Goal: Use online tool/utility: Utilize a website feature to perform a specific function

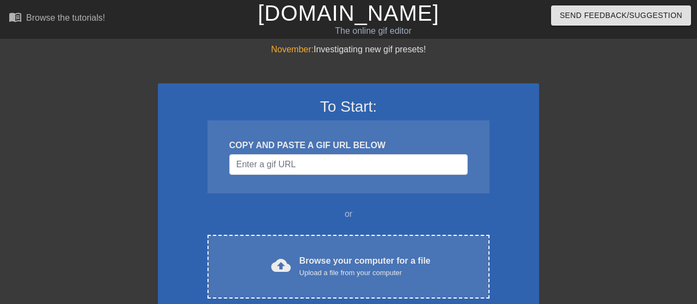
scroll to position [57, 0]
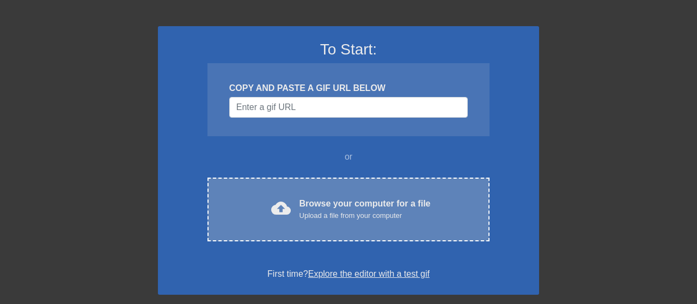
click at [319, 196] on div "cloud_upload Browse your computer for a file Upload a file from your computer C…" at bounding box center [349, 210] width 282 height 64
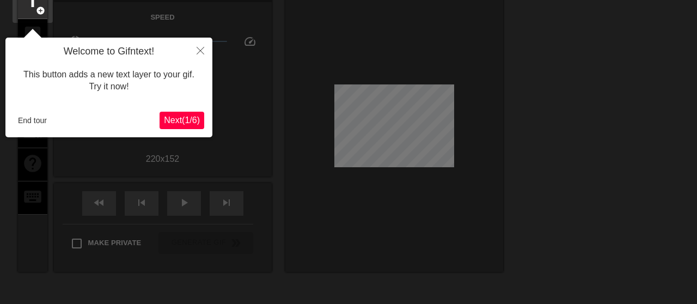
scroll to position [26, 0]
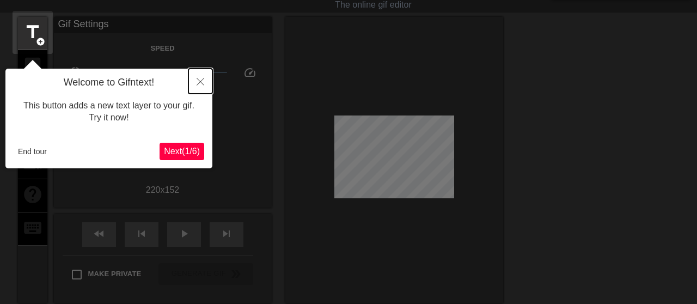
click at [199, 77] on button "Close" at bounding box center [200, 81] width 24 height 25
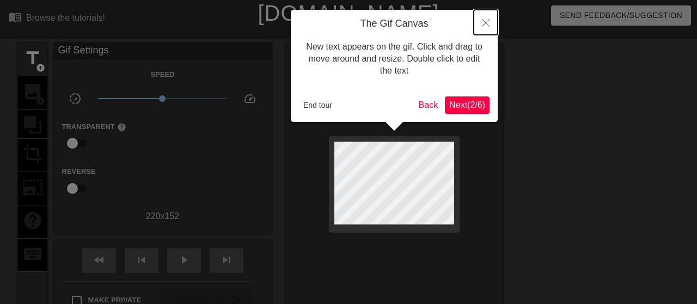
click at [481, 29] on button "Close" at bounding box center [486, 22] width 24 height 25
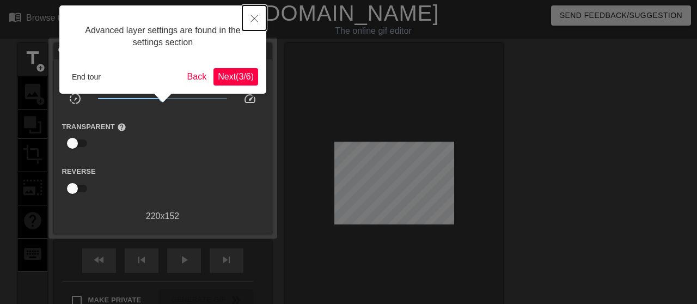
click at [256, 19] on icon "Close" at bounding box center [255, 19] width 8 height 8
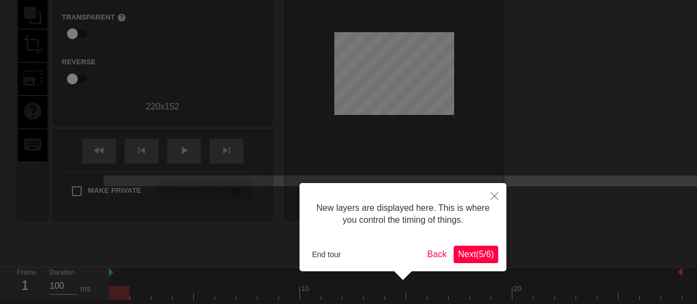
scroll to position [115, 0]
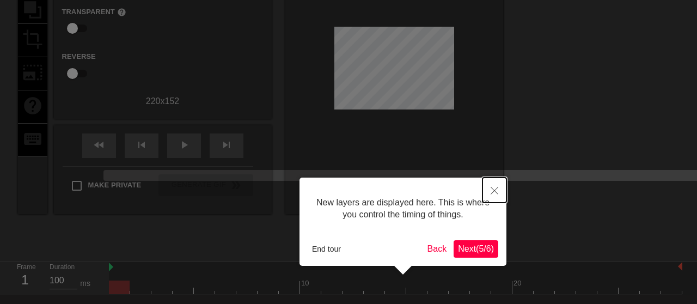
click at [495, 194] on icon "Close" at bounding box center [495, 191] width 8 height 8
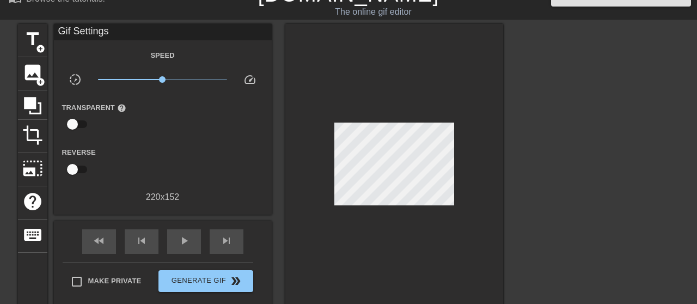
scroll to position [0, 0]
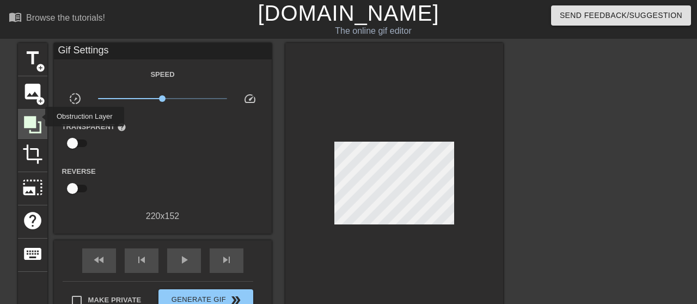
click at [38, 117] on icon at bounding box center [32, 124] width 21 height 21
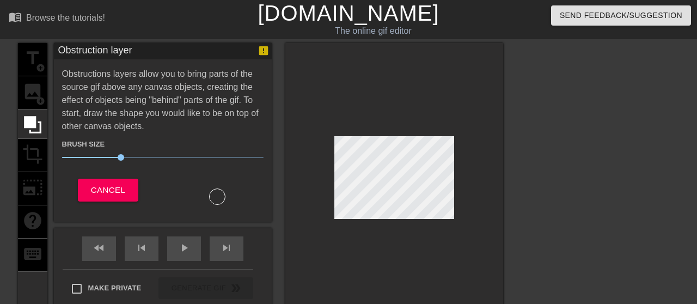
click at [455, 144] on div at bounding box center [394, 180] width 218 height 274
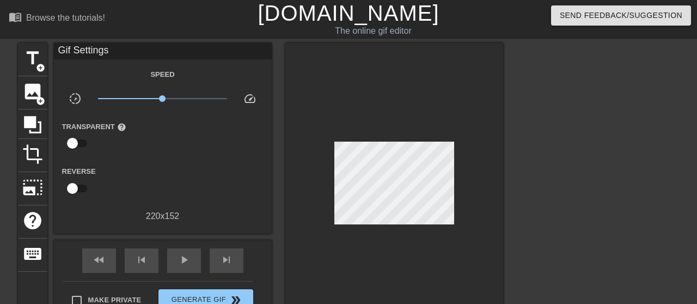
drag, startPoint x: 358, startPoint y: 138, endPoint x: 388, endPoint y: 138, distance: 30.5
click at [388, 138] on div at bounding box center [394, 186] width 218 height 286
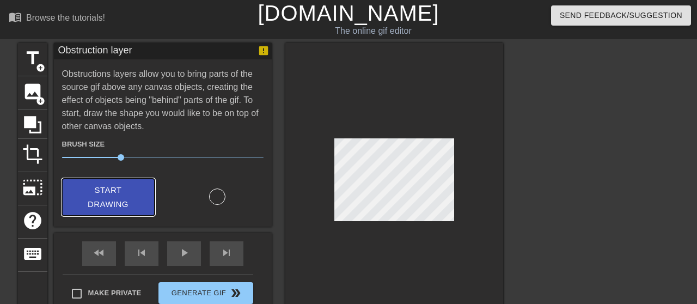
click at [123, 186] on span "Start Drawing" at bounding box center [108, 197] width 66 height 29
click at [219, 198] on div at bounding box center [217, 196] width 16 height 16
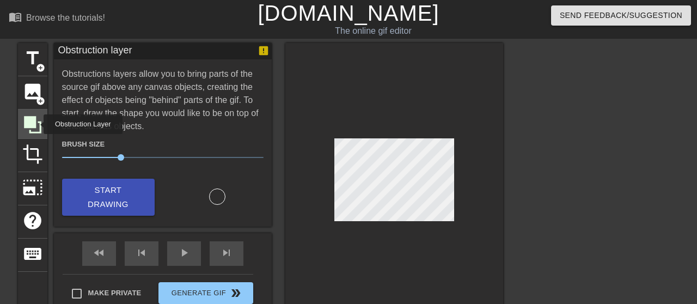
click at [36, 124] on icon at bounding box center [32, 124] width 21 height 21
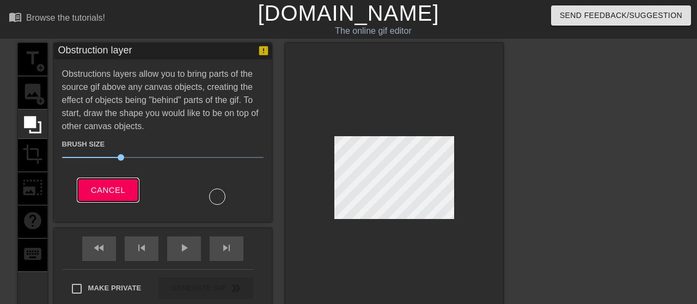
click at [111, 186] on span "Cancel" at bounding box center [108, 190] width 34 height 14
